Goal: Task Accomplishment & Management: Manage account settings

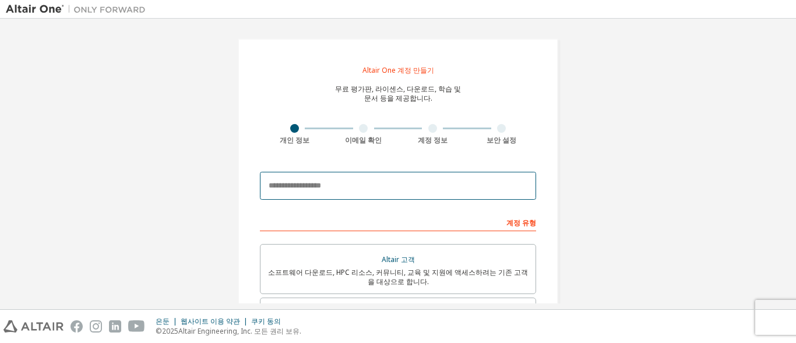
click at [439, 196] on input "email" at bounding box center [398, 186] width 276 height 28
click at [280, 182] on input "email" at bounding box center [398, 186] width 276 height 28
paste input "**********"
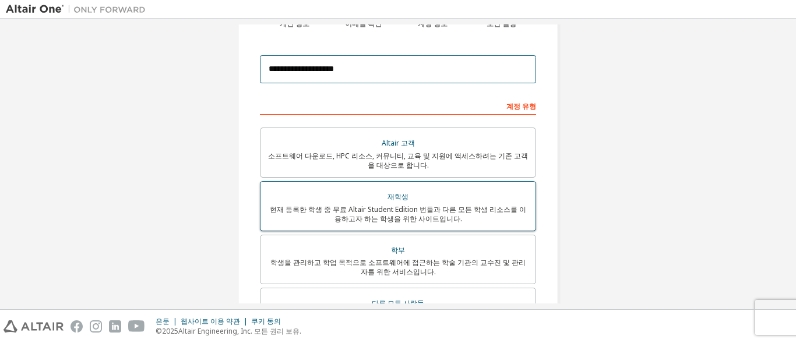
scroll to position [175, 0]
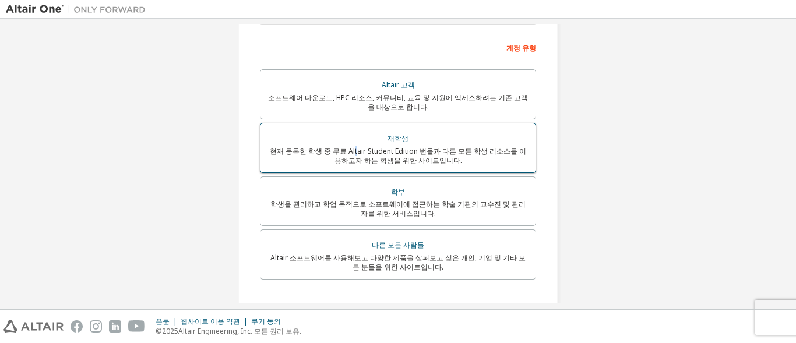
click at [346, 155] on font "현재 등록한 학생 중 무료 Altair Student Edition 번들과 다른 모든 학생 리소스를 이용하고자 하는 학생을 위한 사이트입니다." at bounding box center [398, 155] width 256 height 19
click at [333, 156] on div "현재 등록한 학생 중 무료 Altair Student Edition 번들과 다른 모든 학생 리소스를 이용하고자 하는 학생을 위한 사이트입니다." at bounding box center [398, 156] width 261 height 19
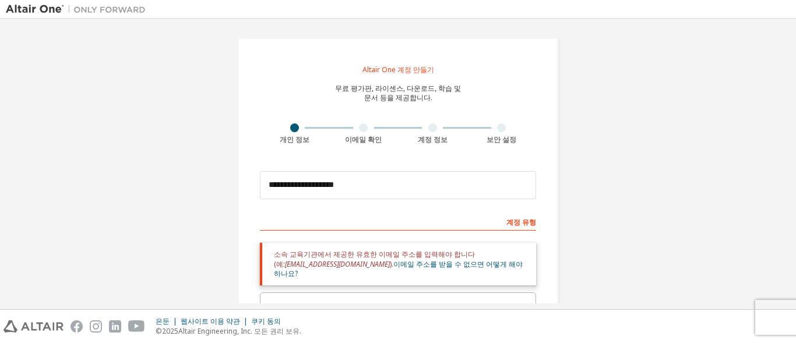
scroll to position [0, 0]
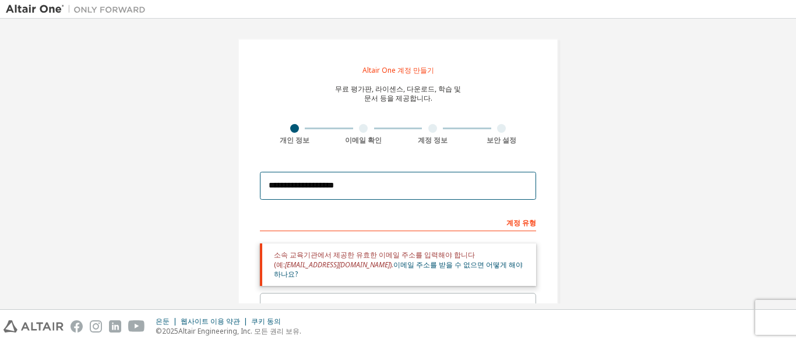
click at [354, 182] on input "**********" at bounding box center [398, 186] width 276 height 28
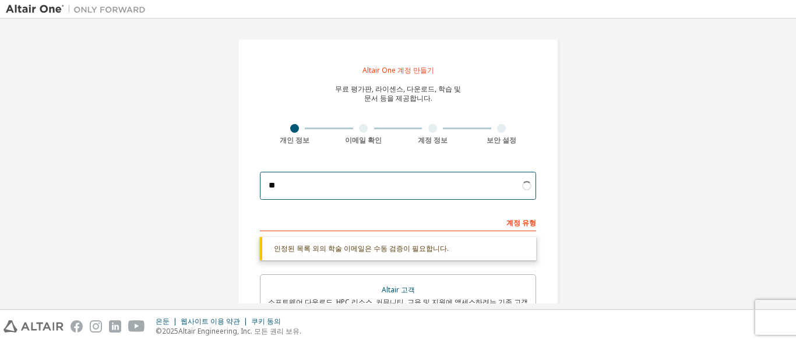
type input "*"
drag, startPoint x: 315, startPoint y: 176, endPoint x: 275, endPoint y: 188, distance: 42.0
click at [275, 188] on input "email" at bounding box center [398, 186] width 276 height 28
paste input "**********"
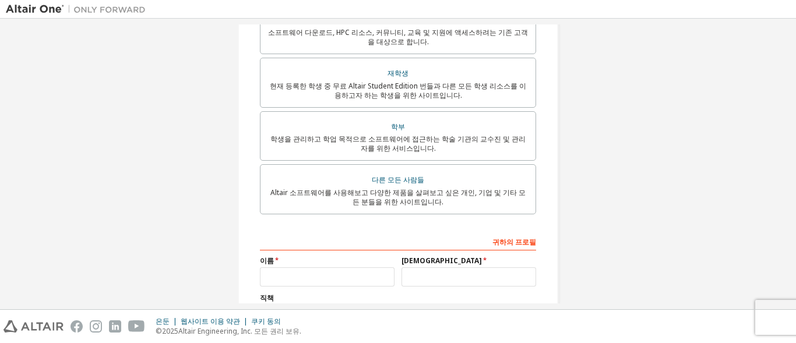
scroll to position [341, 0]
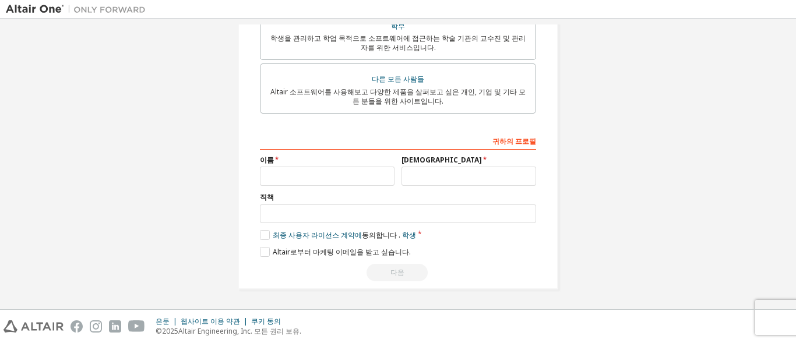
type input "**********"
click at [335, 177] on input "text" at bounding box center [327, 176] width 135 height 19
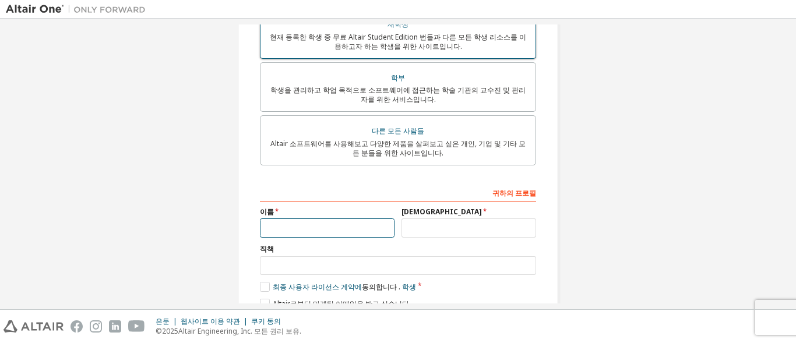
scroll to position [291, 0]
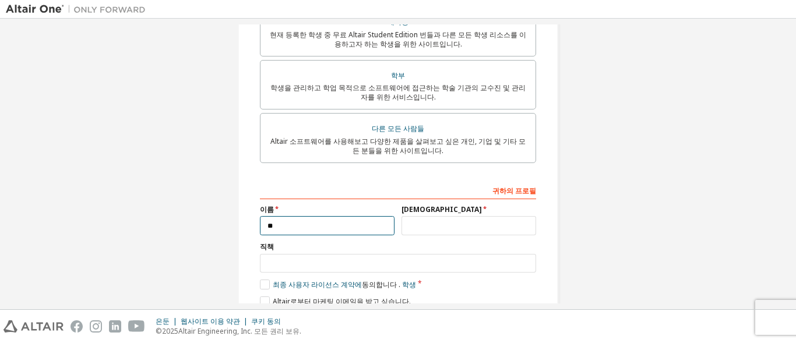
type input "*"
click at [344, 235] on input "text" at bounding box center [327, 225] width 135 height 19
click at [353, 230] on input "text" at bounding box center [327, 225] width 135 height 19
type input "*"
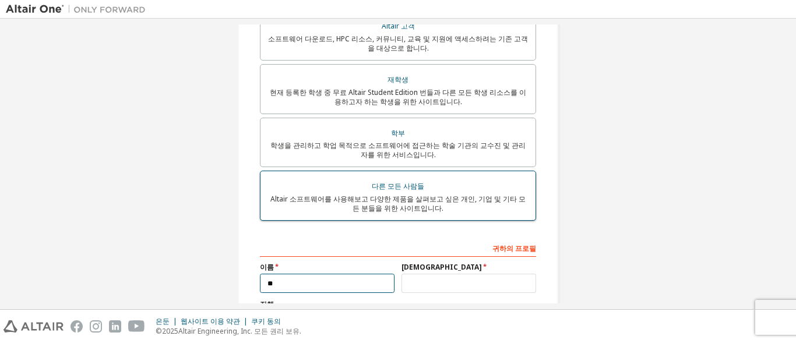
scroll to position [233, 0]
type input "**"
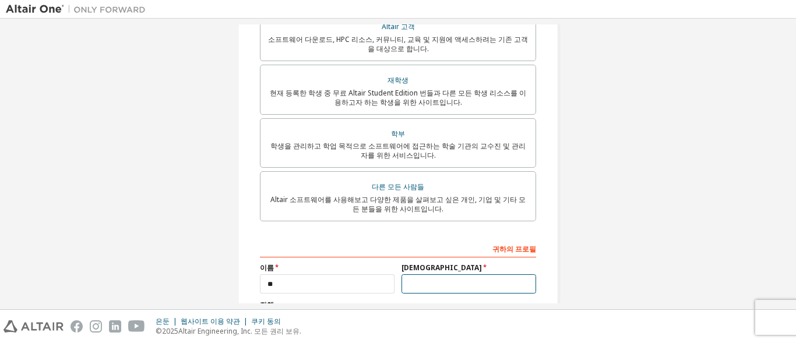
click at [448, 277] on input "text" at bounding box center [469, 284] width 135 height 19
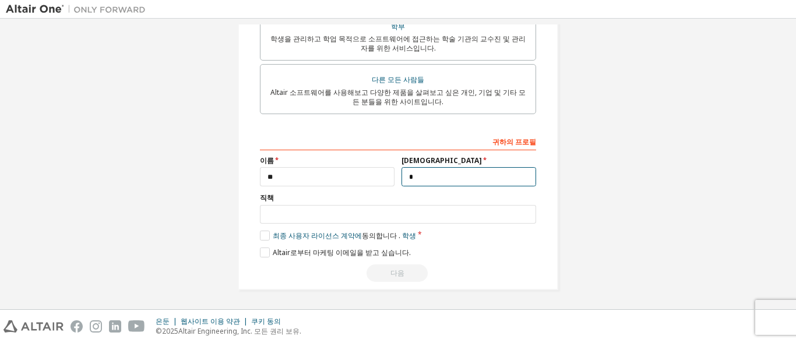
scroll to position [341, 0]
type input "*"
click at [369, 224] on div "**********" at bounding box center [398, 206] width 276 height 151
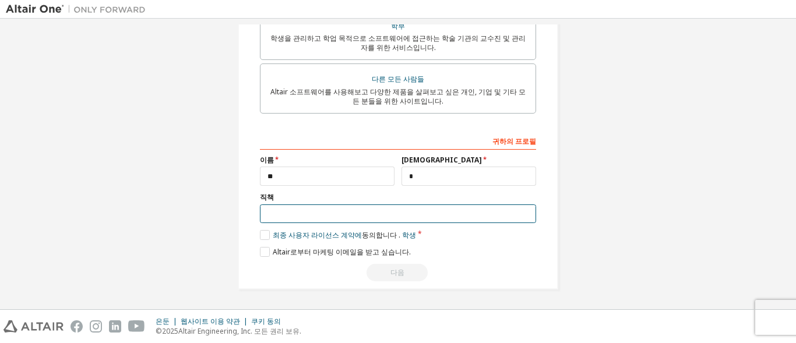
click at [347, 214] on input "text" at bounding box center [398, 214] width 276 height 19
type input "**"
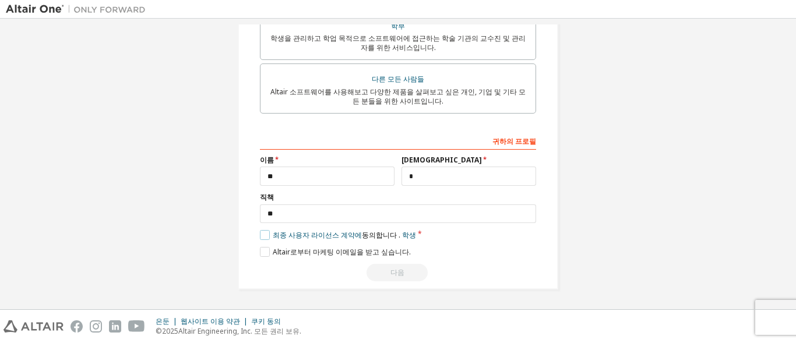
click at [263, 232] on label "최종 사용자 라이선스 계약에 동의합니다 . 학생" at bounding box center [338, 235] width 156 height 10
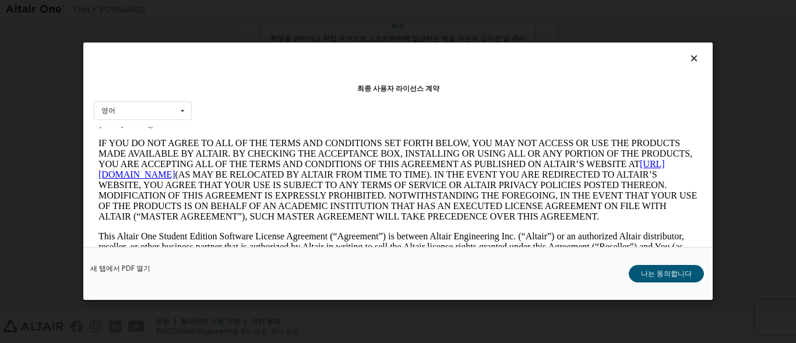
scroll to position [0, 0]
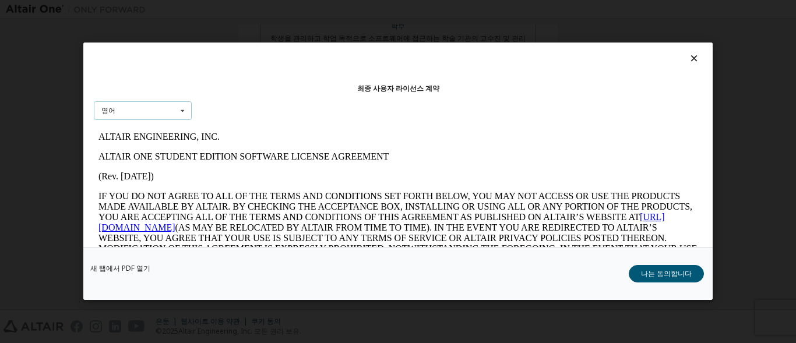
click at [186, 115] on icon at bounding box center [182, 111] width 15 height 18
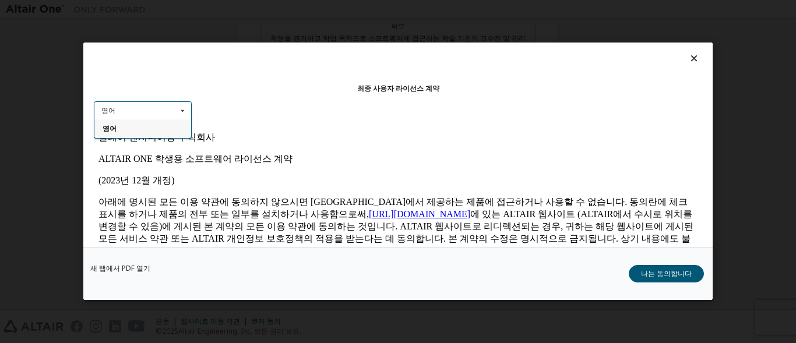
click at [180, 120] on div "영어" at bounding box center [142, 129] width 97 height 19
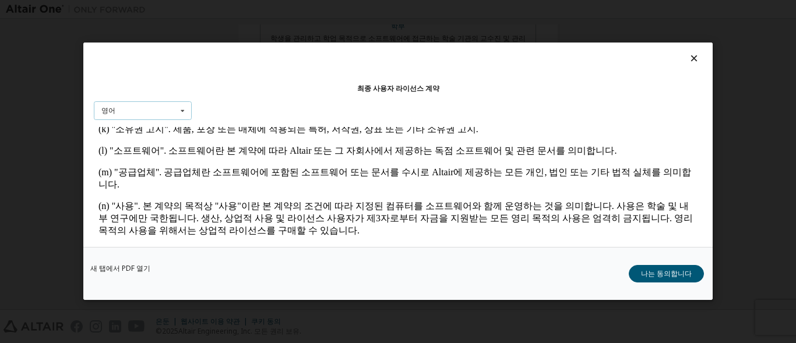
scroll to position [641, 0]
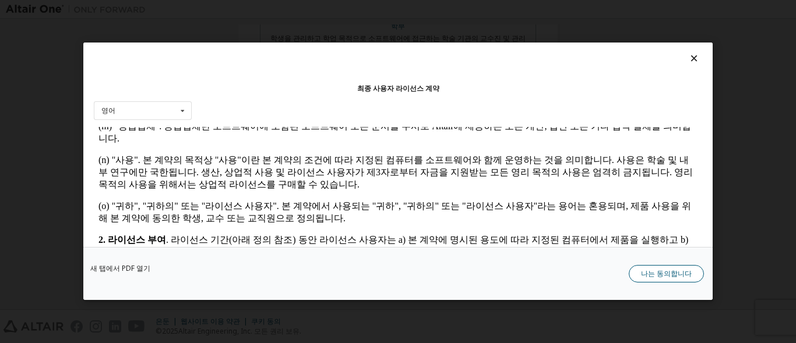
click at [663, 277] on font "나는 동의합니다" at bounding box center [666, 274] width 51 height 10
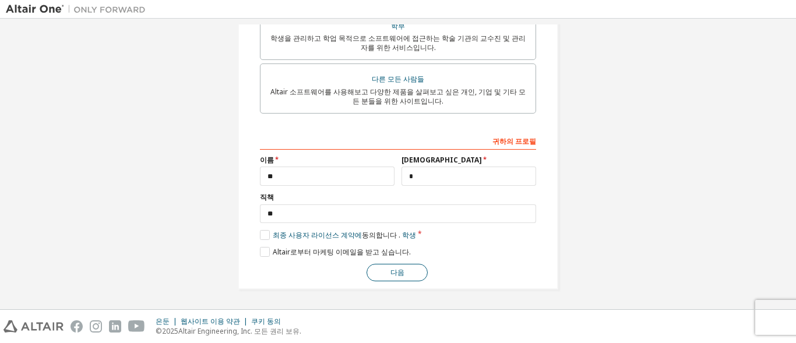
click at [388, 267] on button "다음" at bounding box center [397, 272] width 61 height 17
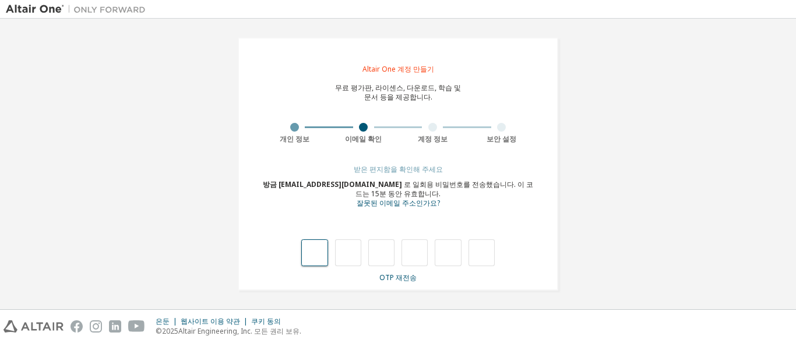
type input "*"
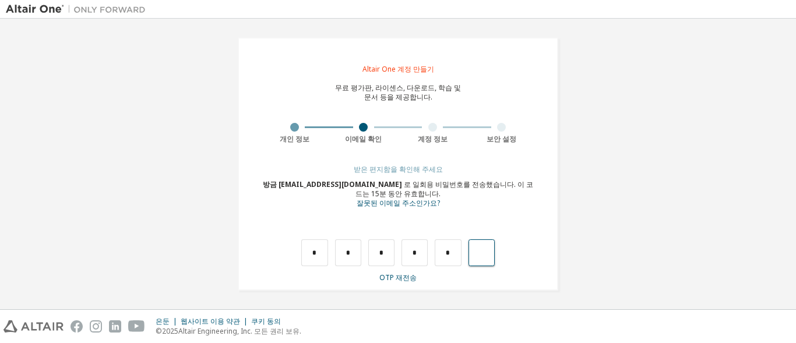
type input "*"
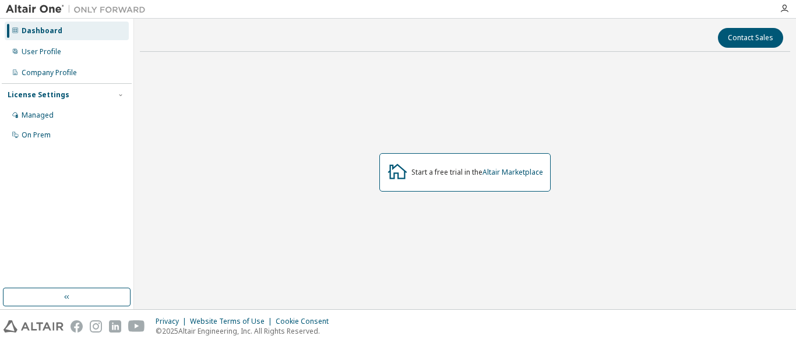
click at [620, 92] on div "Start a free trial in the Altair Marketplace" at bounding box center [465, 172] width 650 height 223
click at [52, 48] on div "User Profile" at bounding box center [42, 51] width 40 height 9
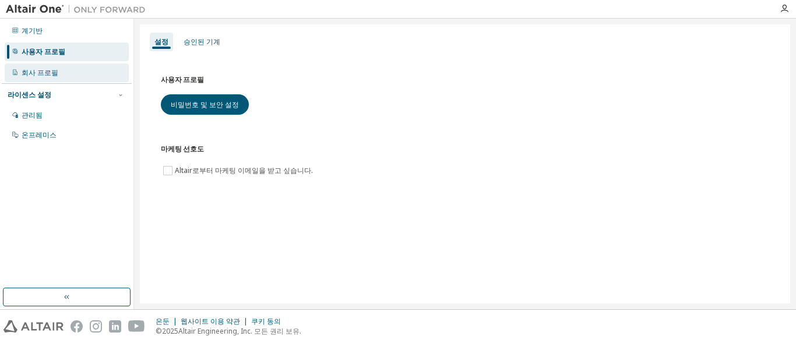
click at [54, 67] on div "회사 프로필" at bounding box center [67, 73] width 124 height 19
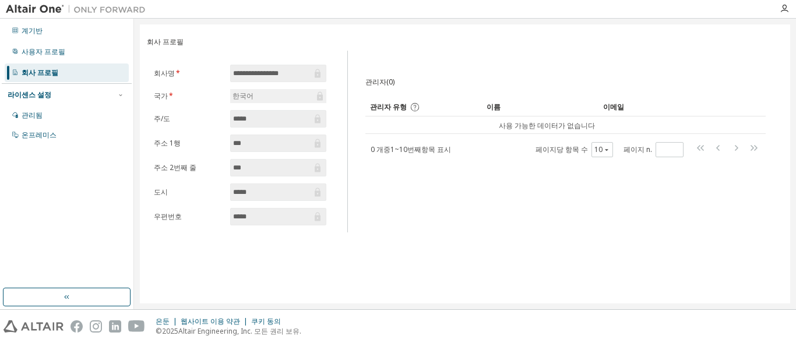
click at [42, 105] on div "라이센스 설정 관리됨 온프레미스" at bounding box center [67, 114] width 130 height 62
click at [77, 44] on div "사용자 프로필" at bounding box center [67, 52] width 124 height 19
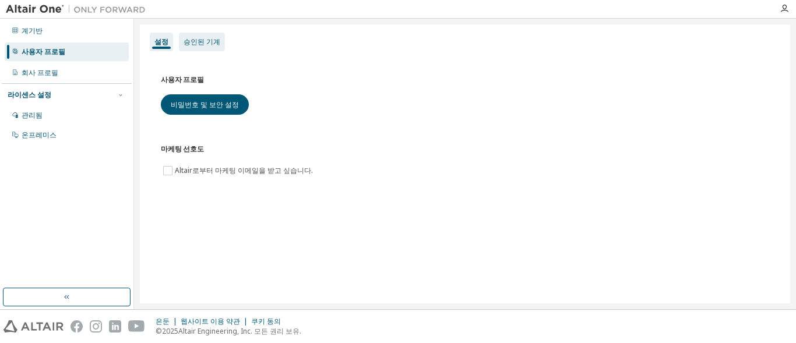
click at [192, 47] on div "승인된 기계" at bounding box center [202, 42] width 46 height 19
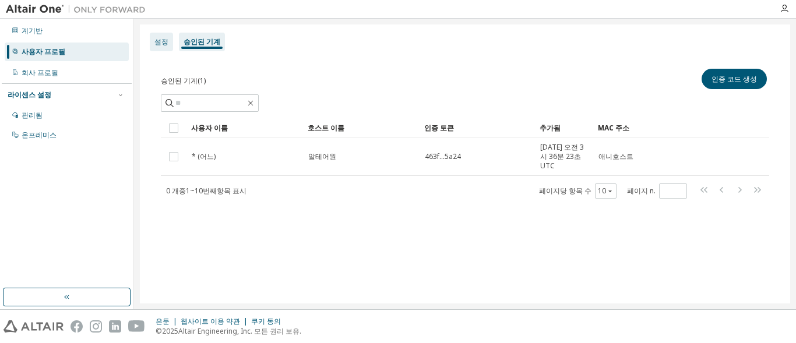
click at [156, 37] on font "설정" at bounding box center [161, 42] width 14 height 10
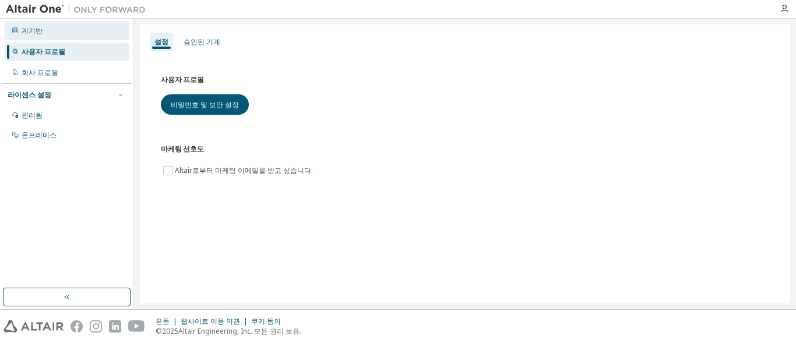
click at [42, 26] on div "계기반" at bounding box center [67, 31] width 124 height 19
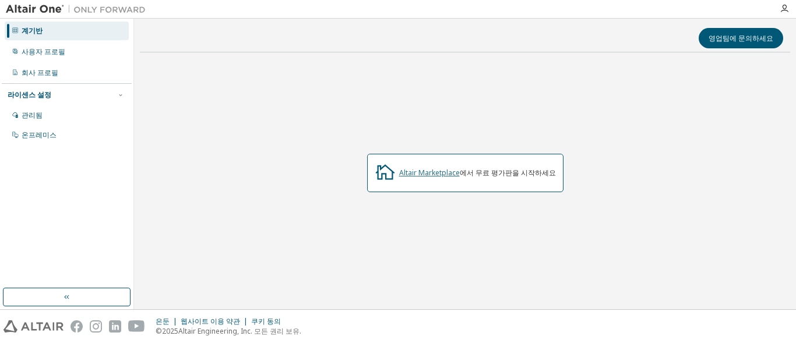
click at [428, 171] on font "Altair Marketplace" at bounding box center [429, 173] width 61 height 10
